Goal: Task Accomplishment & Management: Use online tool/utility

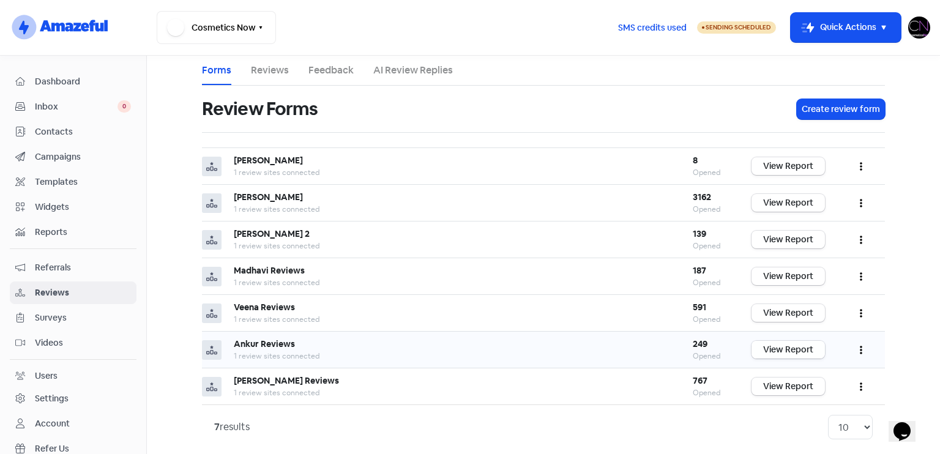
click at [796, 352] on link "View Report" at bounding box center [787, 350] width 73 height 18
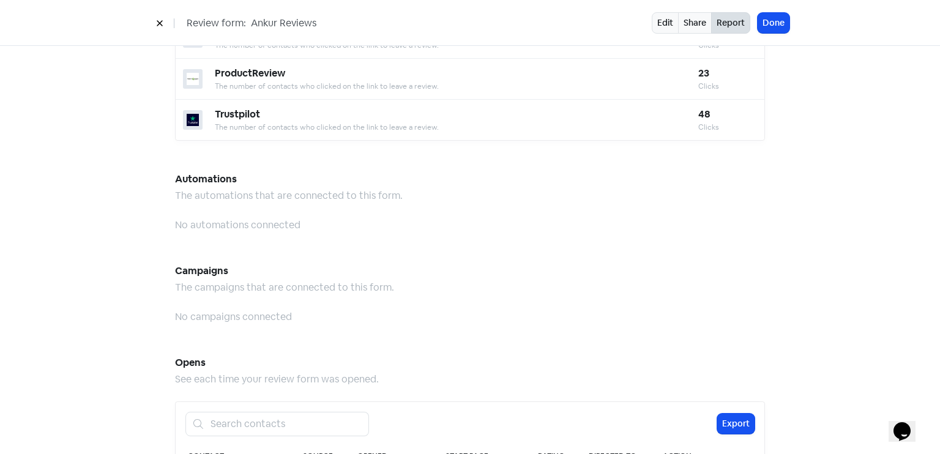
scroll to position [1257, 0]
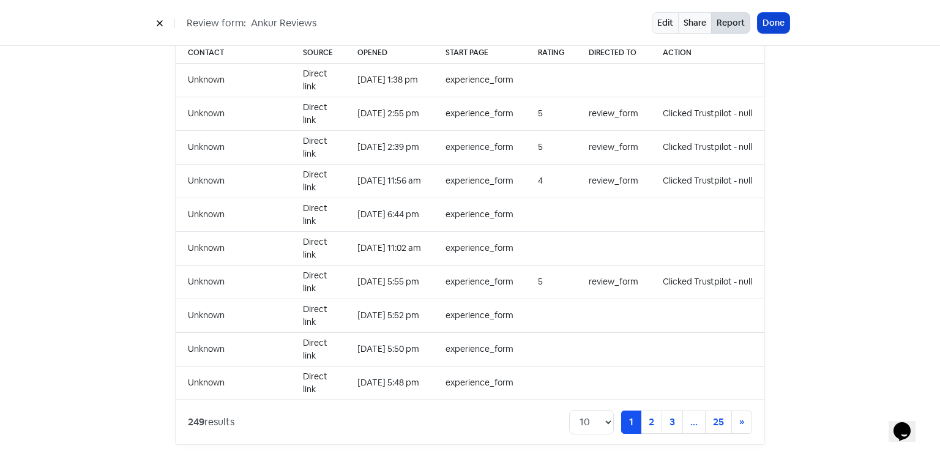
click at [777, 32] on button "Done" at bounding box center [773, 23] width 32 height 20
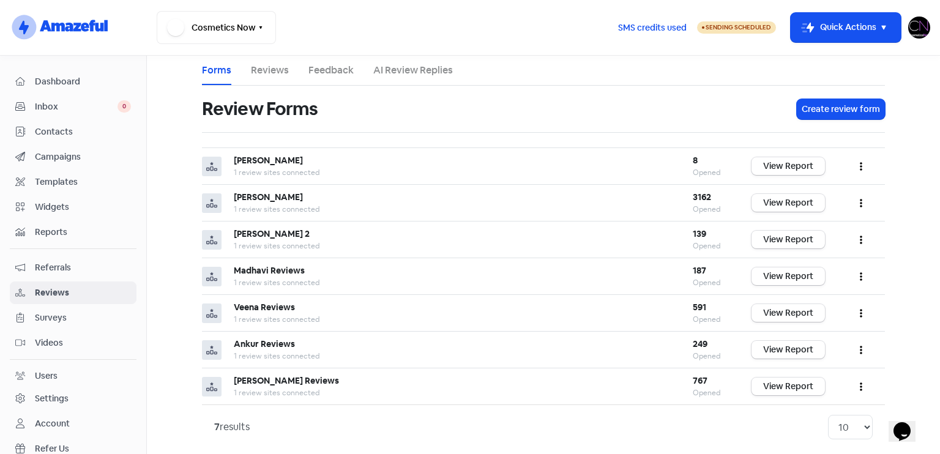
click at [107, 75] on span "Dashboard" at bounding box center [83, 81] width 96 height 13
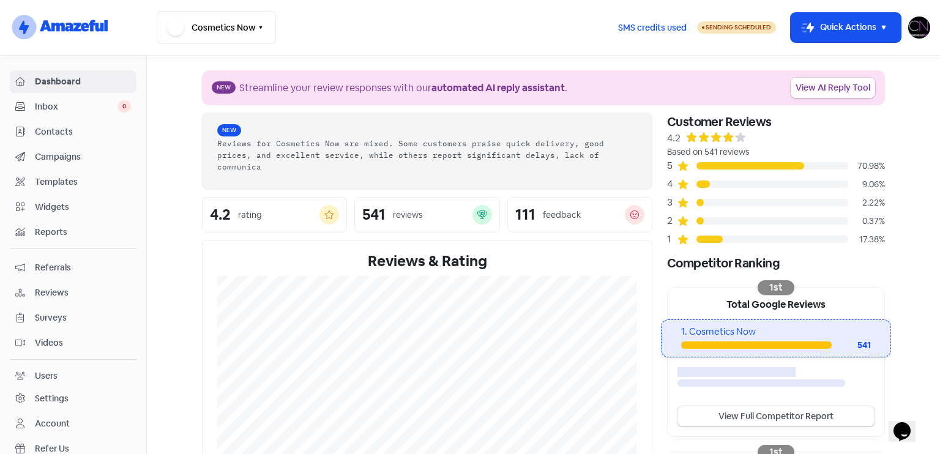
click at [844, 88] on link "View AI Reply Tool" at bounding box center [832, 88] width 84 height 20
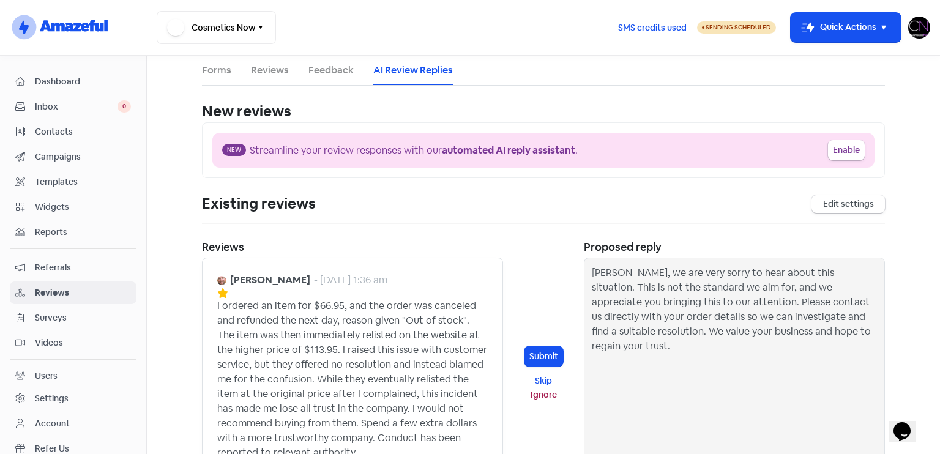
click at [42, 72] on link "Dashboard" at bounding box center [73, 81] width 127 height 23
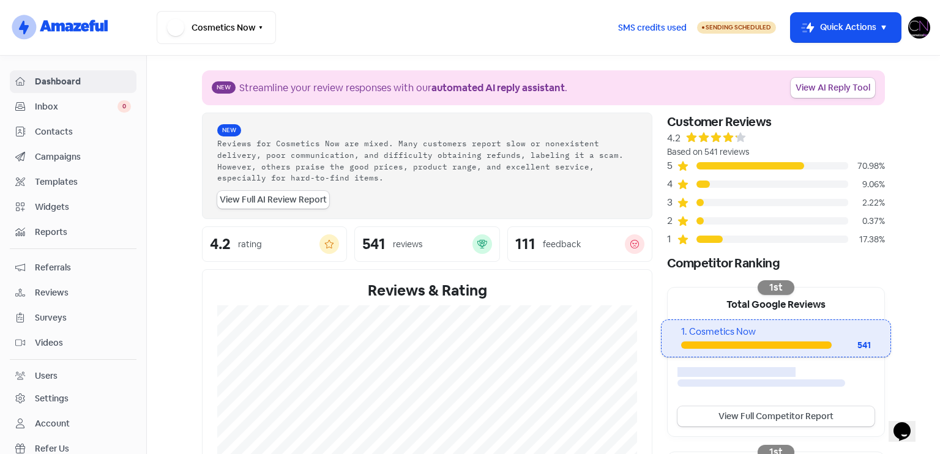
scroll to position [296, 0]
